Goal: Task Accomplishment & Management: Complete application form

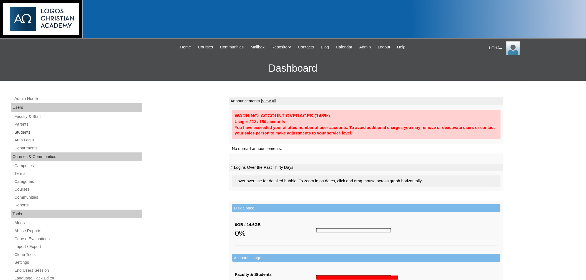
click at [22, 132] on link "Students" at bounding box center [78, 132] width 128 height 7
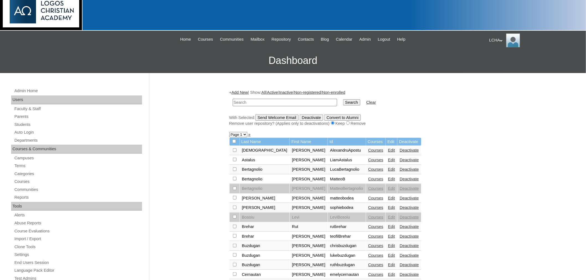
scroll to position [7, 0]
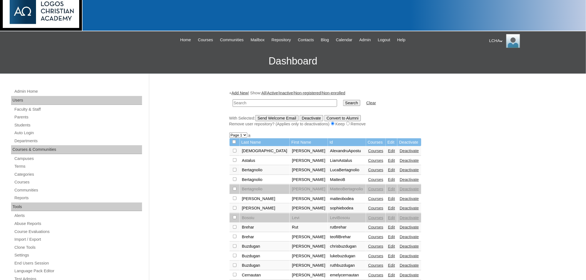
click at [242, 93] on link "Add New" at bounding box center [240, 93] width 16 height 4
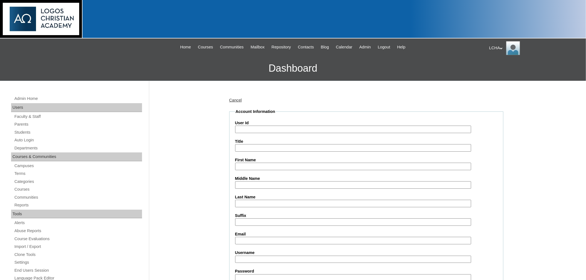
click at [290, 128] on input "User Id" at bounding box center [353, 129] width 236 height 7
click at [246, 130] on input "User Id" at bounding box center [353, 129] width 236 height 7
type input "elinenache1"
click at [246, 166] on input "First Name" at bounding box center [353, 166] width 236 height 7
type input "Elin"
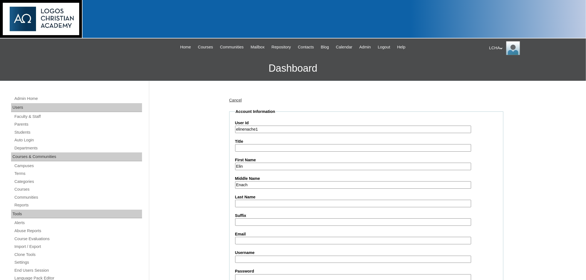
type input "Enache"
click at [246, 182] on input "Enache" at bounding box center [353, 184] width 236 height 7
paste input "Enache"
type input "Enache"
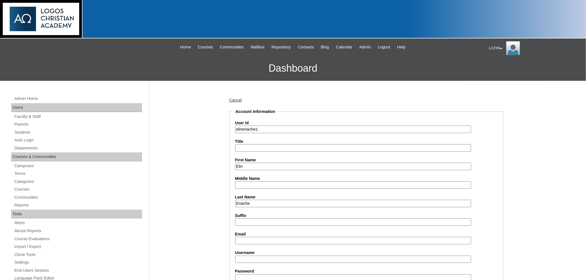
click at [246, 237] on input "Email" at bounding box center [353, 240] width 236 height 7
click at [22, 130] on link "Students" at bounding box center [78, 132] width 128 height 7
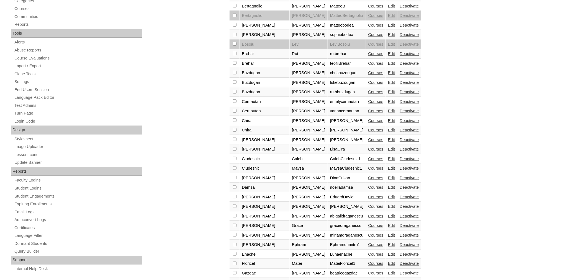
scroll to position [188, 0]
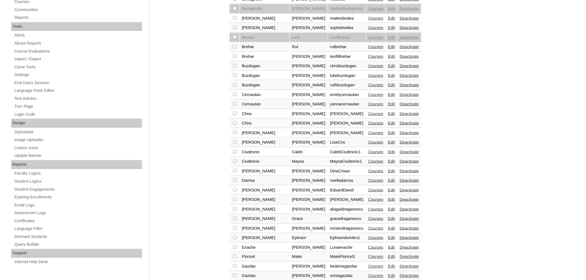
click at [388, 245] on link "Edit" at bounding box center [391, 247] width 7 height 4
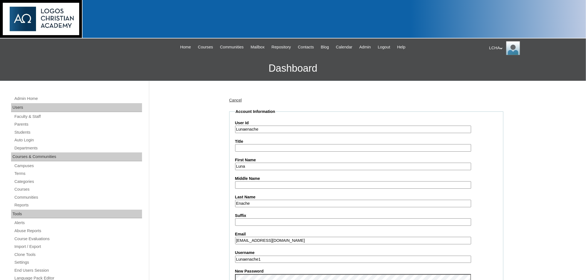
click at [262, 237] on input "cristinasoltuzu@gmail.com" at bounding box center [353, 240] width 236 height 7
click at [23, 131] on link "Students" at bounding box center [78, 132] width 128 height 7
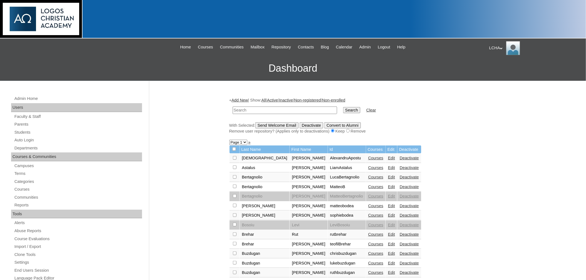
click at [240, 98] on link "Add New" at bounding box center [240, 100] width 16 height 4
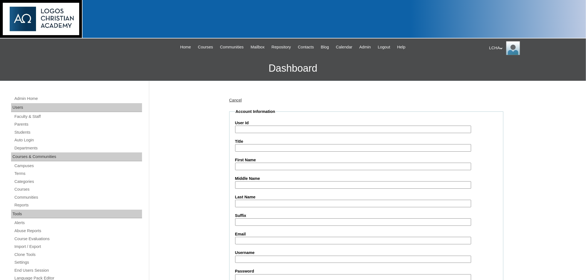
click at [293, 129] on input "User Id" at bounding box center [353, 129] width 236 height 7
type input "elinenache1"
click at [257, 167] on input "First Name" at bounding box center [353, 166] width 236 height 7
type input "Elin"
type input "Enache"
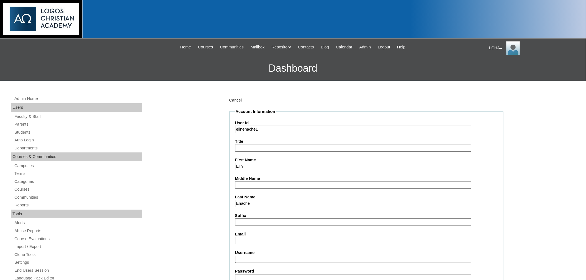
paste input "cristinasoltuzu@gmail.com"
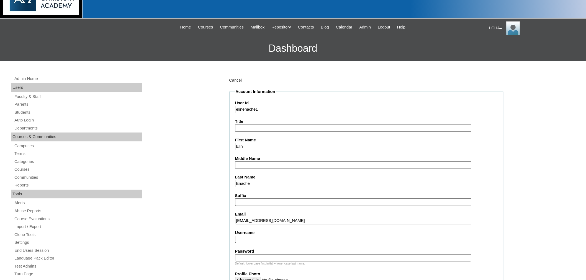
scroll to position [31, 0]
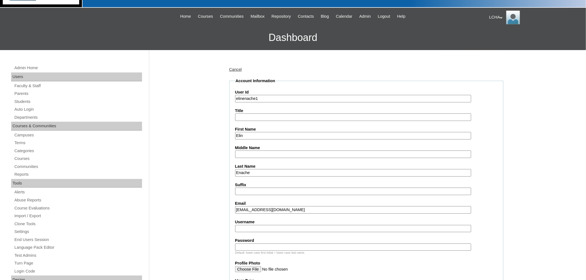
type input "cristinasoltuzu@gmail.com"
click at [250, 225] on input "Username" at bounding box center [353, 228] width 236 height 7
type input "elinenache1"
click at [250, 244] on input "Password" at bounding box center [353, 247] width 236 height 7
type input "Logos123"
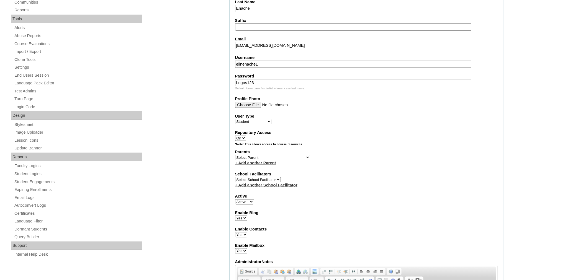
scroll to position [206, 0]
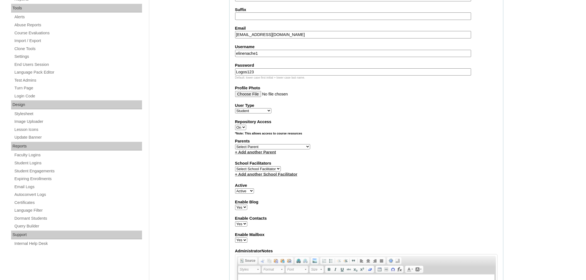
click at [253, 144] on select "Select Parent Astalus, Eliza Bertagnolio, Filippo Brehar, Radu Buzdugan, Cristi…" at bounding box center [272, 146] width 75 height 5
select select "98823"
click at [235, 144] on select "Select Parent Astalus, Eliza Bertagnolio, Filippo Brehar, Radu Buzdugan, Cristi…" at bounding box center [272, 146] width 75 height 5
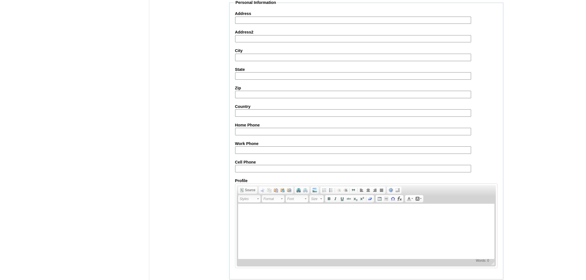
scroll to position [567, 0]
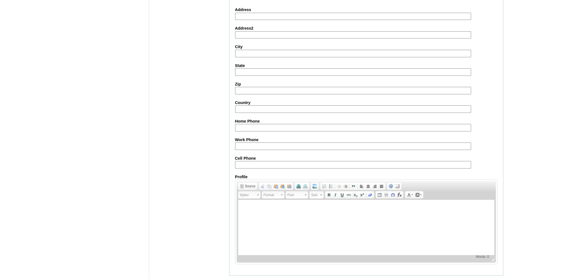
click at [243, 280] on input "Submit" at bounding box center [237, 284] width 17 height 6
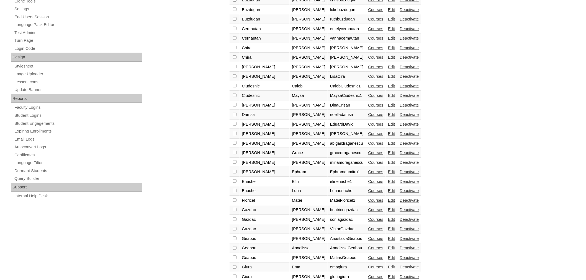
scroll to position [258, 0]
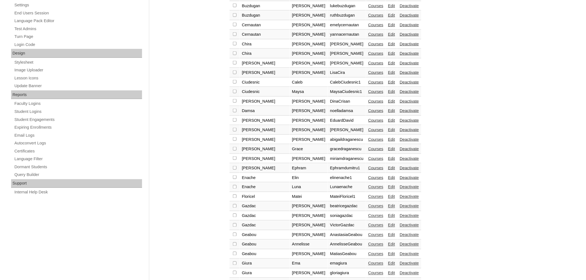
checkbox input "true"
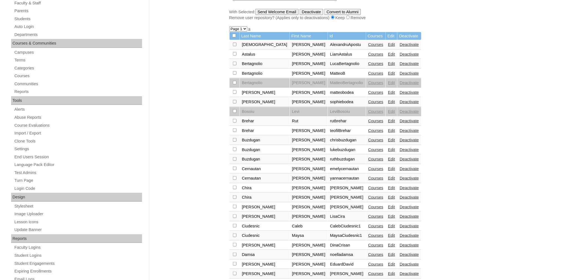
scroll to position [81, 0]
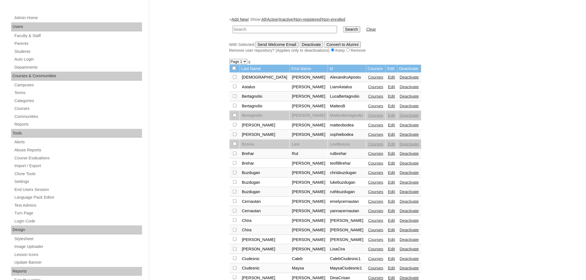
click at [280, 43] on input "Send Welcome Email" at bounding box center [276, 45] width 43 height 6
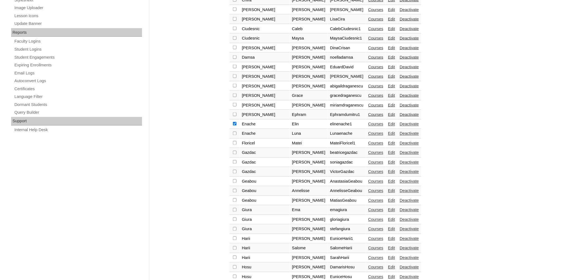
scroll to position [322, 0]
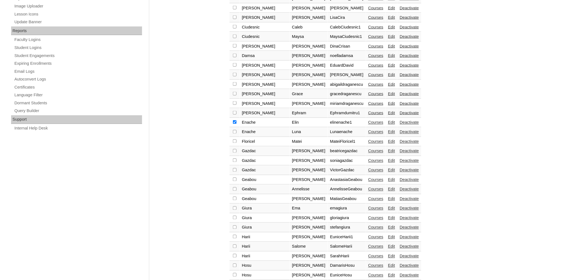
click at [368, 121] on link "Courses" at bounding box center [375, 123] width 15 height 4
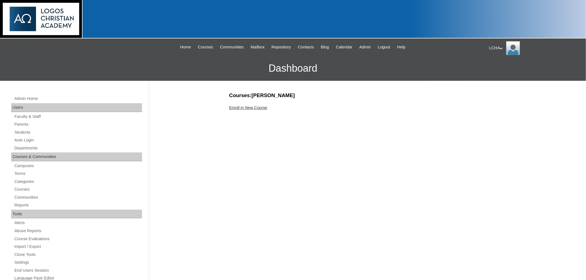
click at [261, 106] on link "Enroll in New Course" at bounding box center [248, 108] width 38 height 4
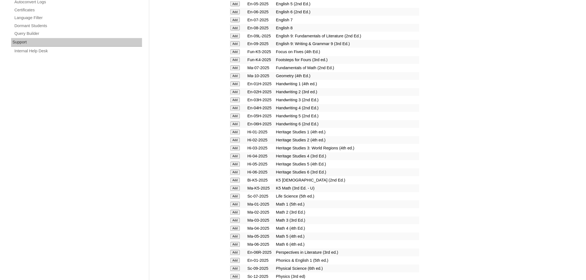
scroll to position [395, 0]
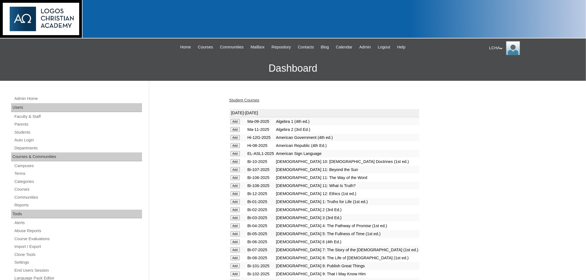
click at [246, 98] on link "Student Courses" at bounding box center [244, 100] width 30 height 4
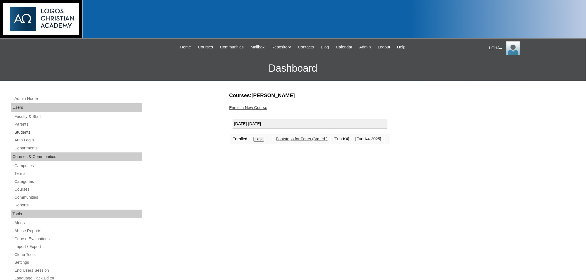
click at [19, 131] on link "Students" at bounding box center [78, 132] width 128 height 7
